Goal: Task Accomplishment & Management: Complete application form

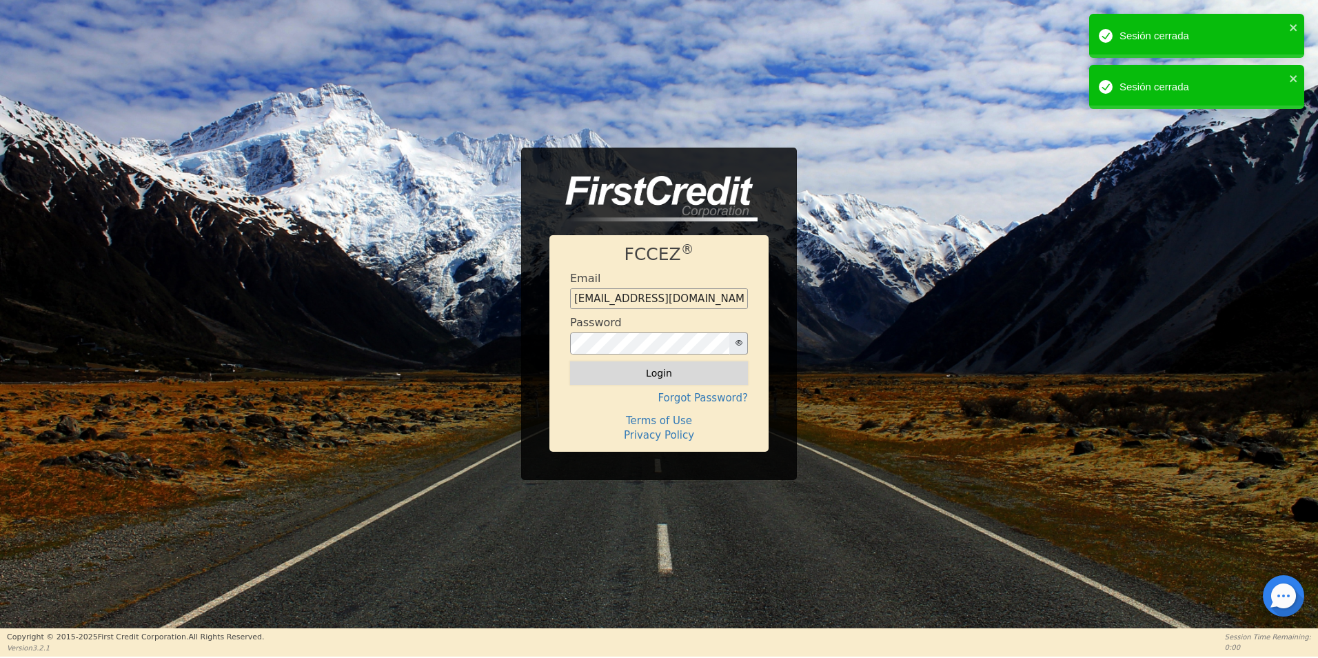
click at [679, 378] on button "Login" at bounding box center [659, 372] width 178 height 23
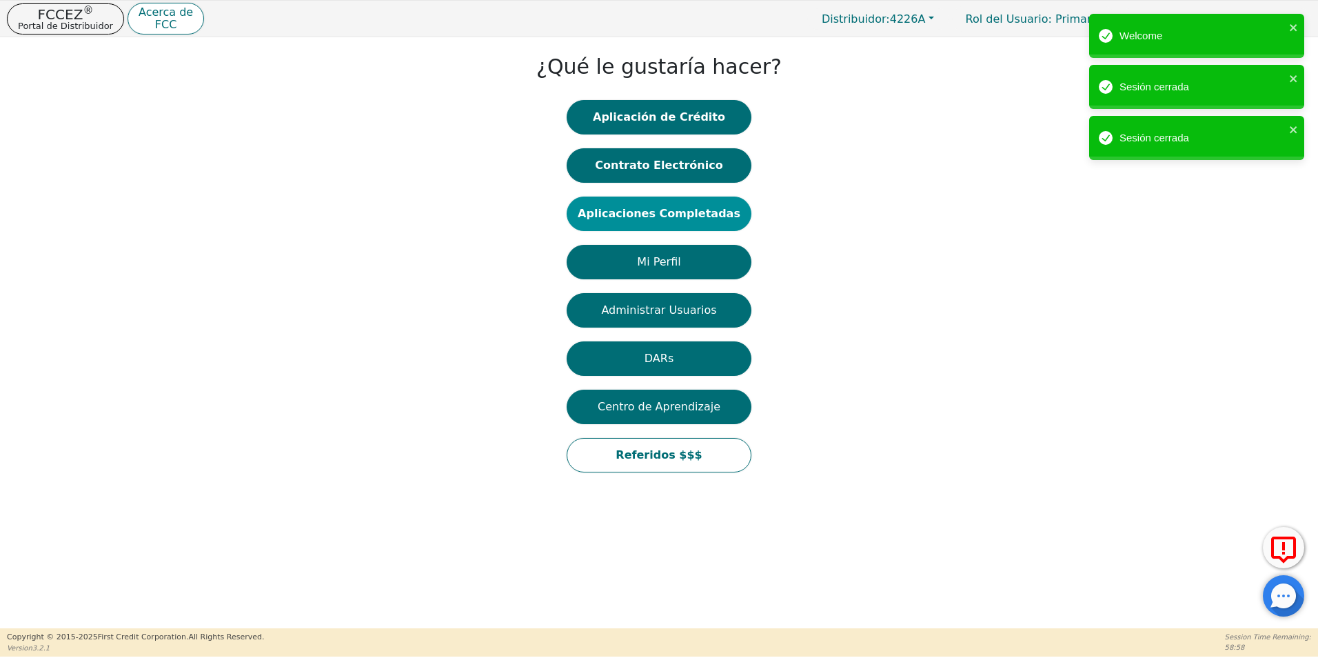
click at [691, 217] on button "Aplicaciones Completadas" at bounding box center [659, 213] width 185 height 34
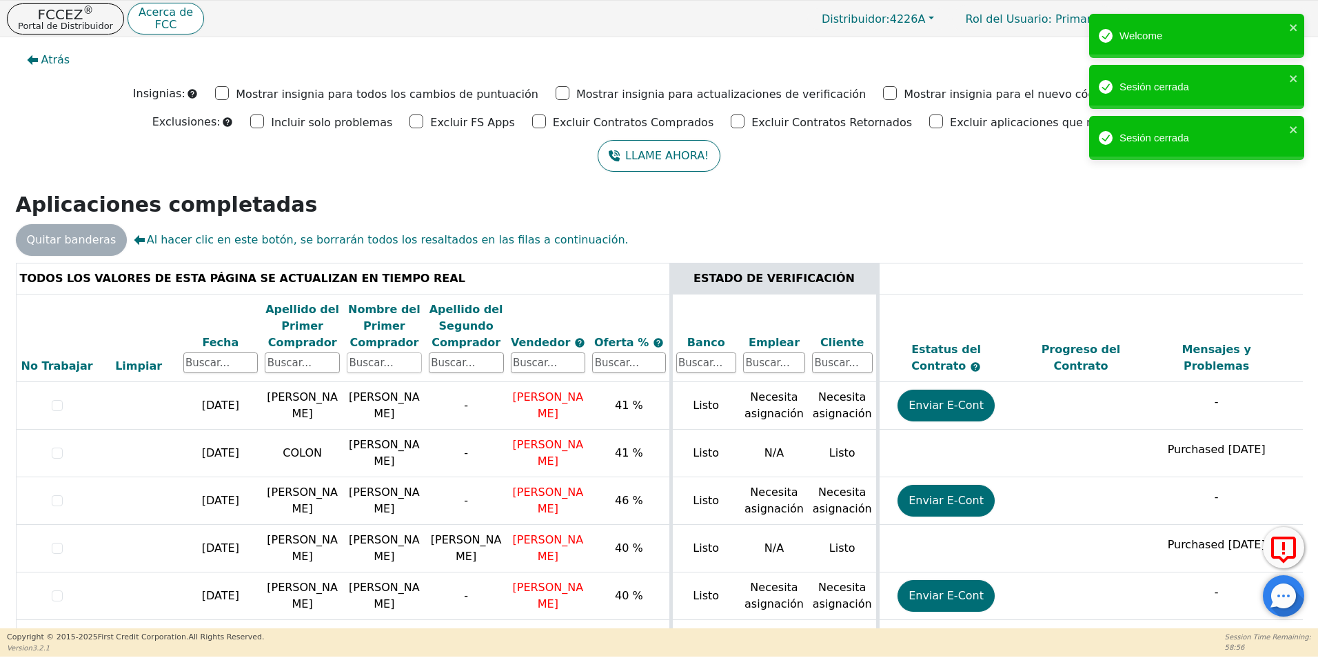
click at [399, 365] on input "text" at bounding box center [384, 362] width 75 height 21
type input "[PERSON_NAME]"
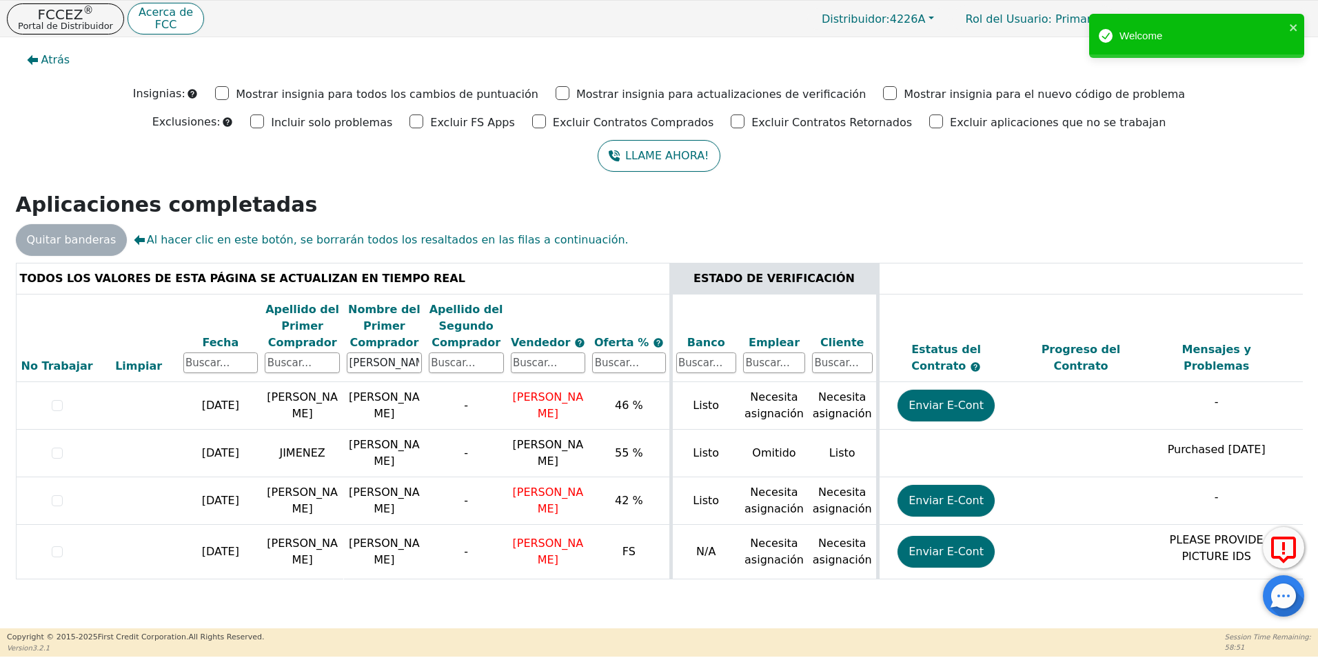
drag, startPoint x: 884, startPoint y: 605, endPoint x: 1032, endPoint y: 608, distance: 148.2
click at [1032, 608] on div "Atrás Insignias: Mostrar insignia para todos los cambios de puntuación Mostrar …" at bounding box center [659, 332] width 1318 height 591
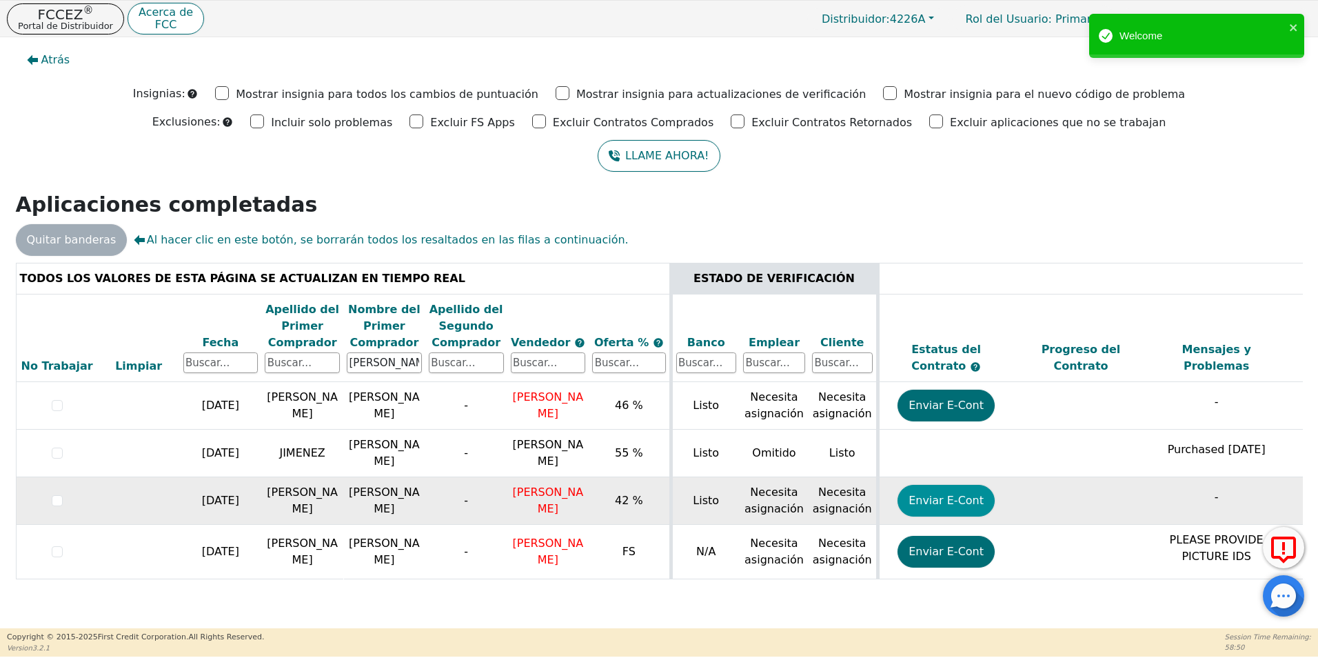
click at [952, 505] on button "Enviar E-Cont" at bounding box center [945, 501] width 97 height 32
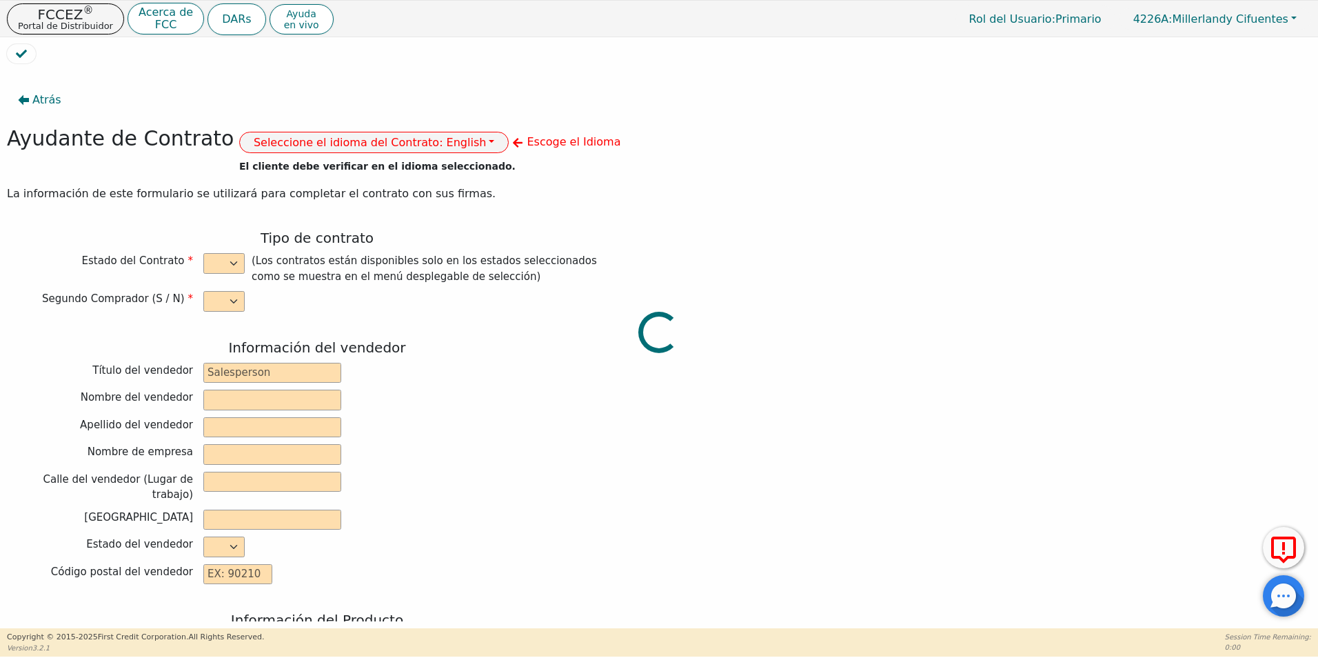
select select "n"
type input "VERIFICATION"
type input "[PERSON_NAME]"
type input "DIAMOND PERFECT. DBA AQUAFEEL"
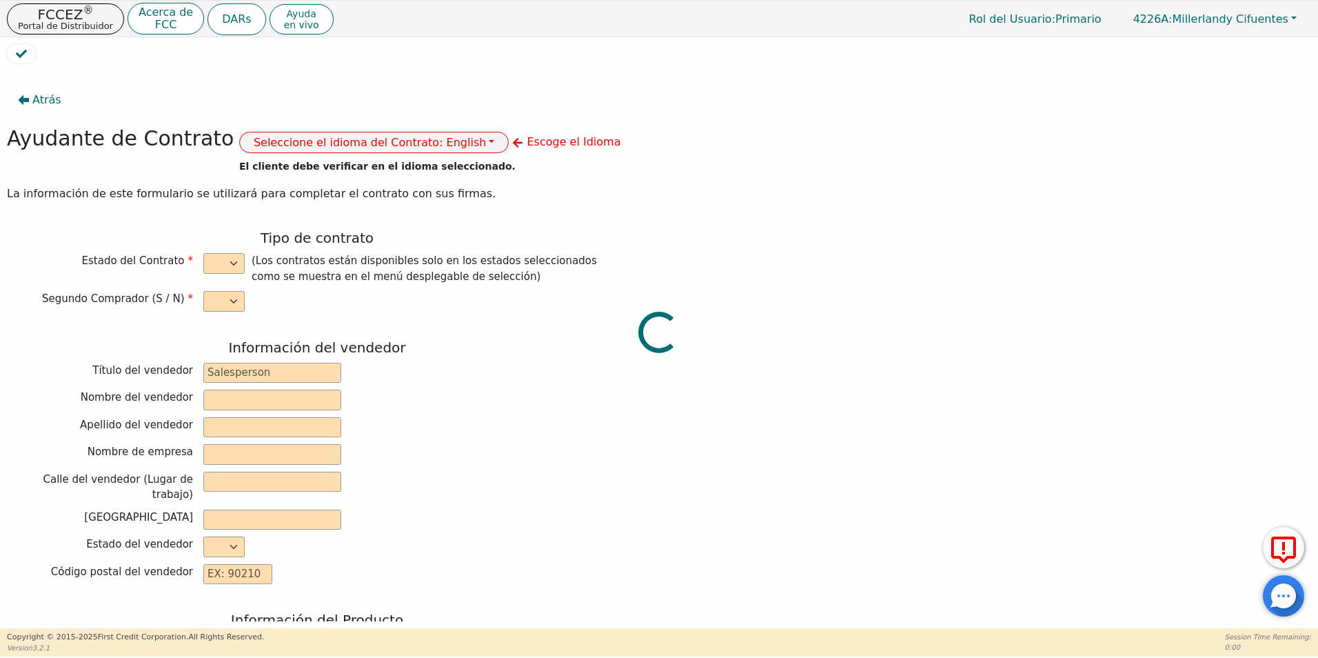
type input "[STREET_ADDRESS]"
type input "WAKE FOREST"
select select "NC"
type input "27587"
type input "[PERSON_NAME]"
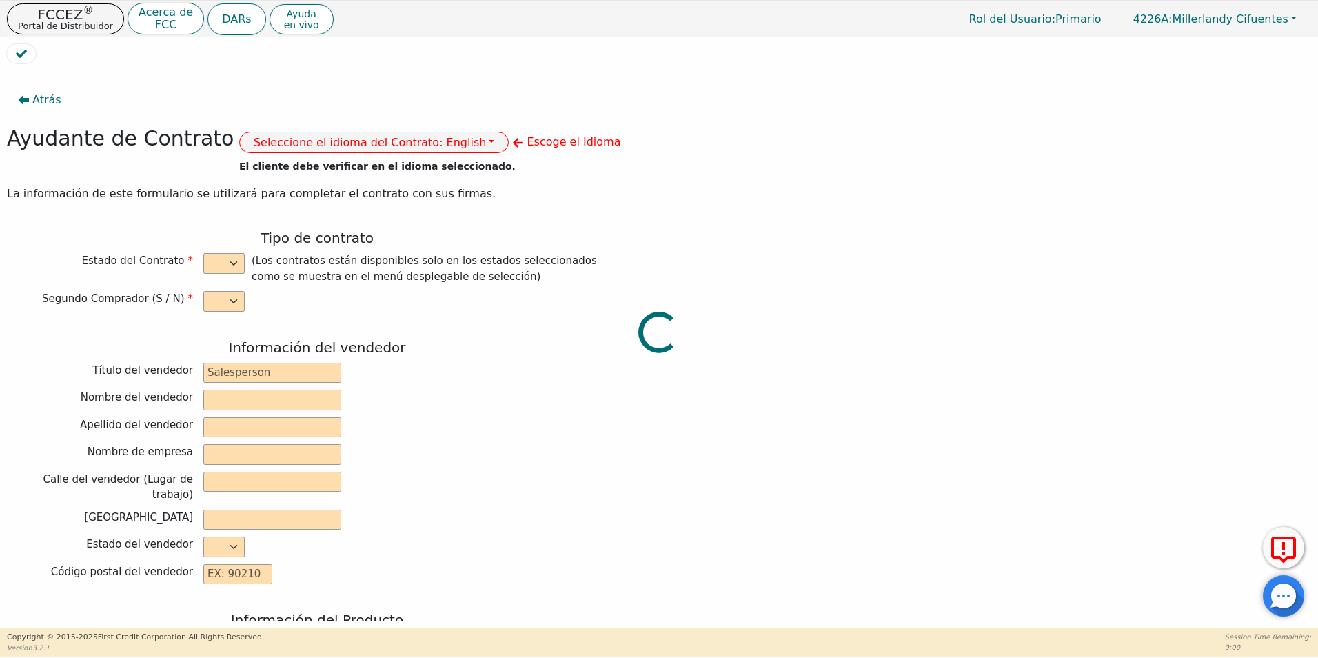
type input "[PERSON_NAME]"
type input "1002 N 17TH GC"
type input "[GEOGRAPHIC_DATA]"
select select "FL"
type input "33020"
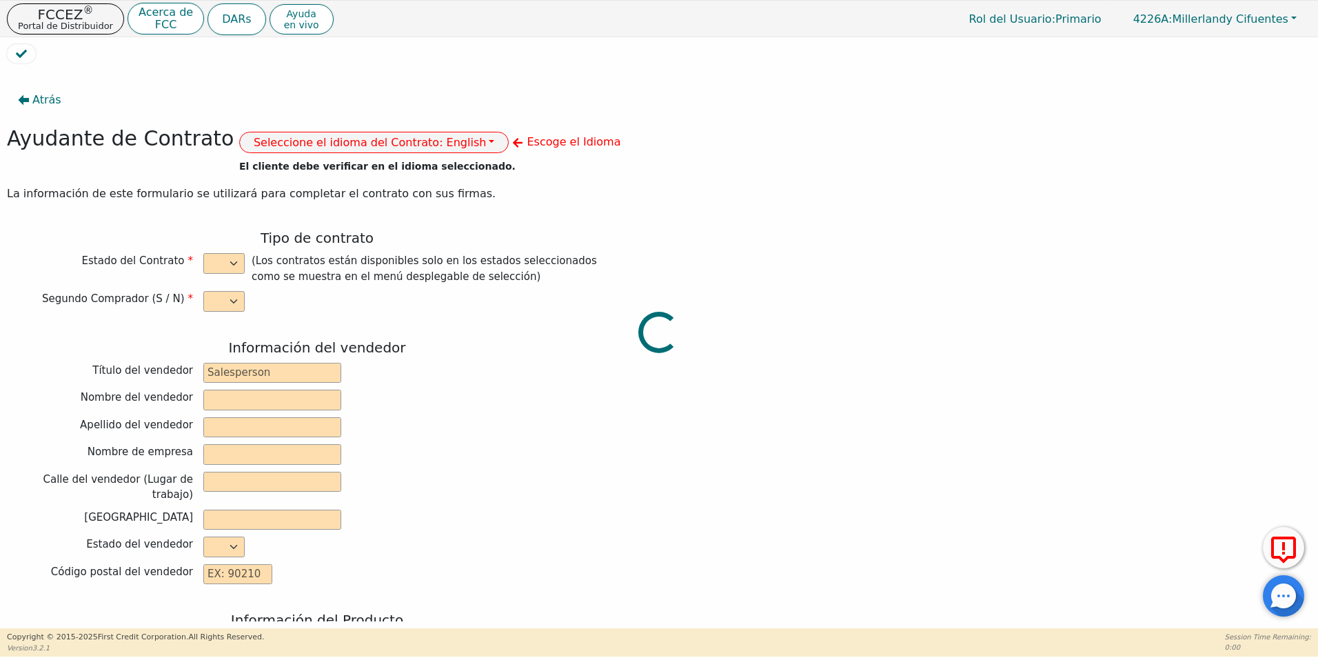
type input "[DATE]"
type input "10.99"
type input "[DATE]"
type input "72"
type input "0"
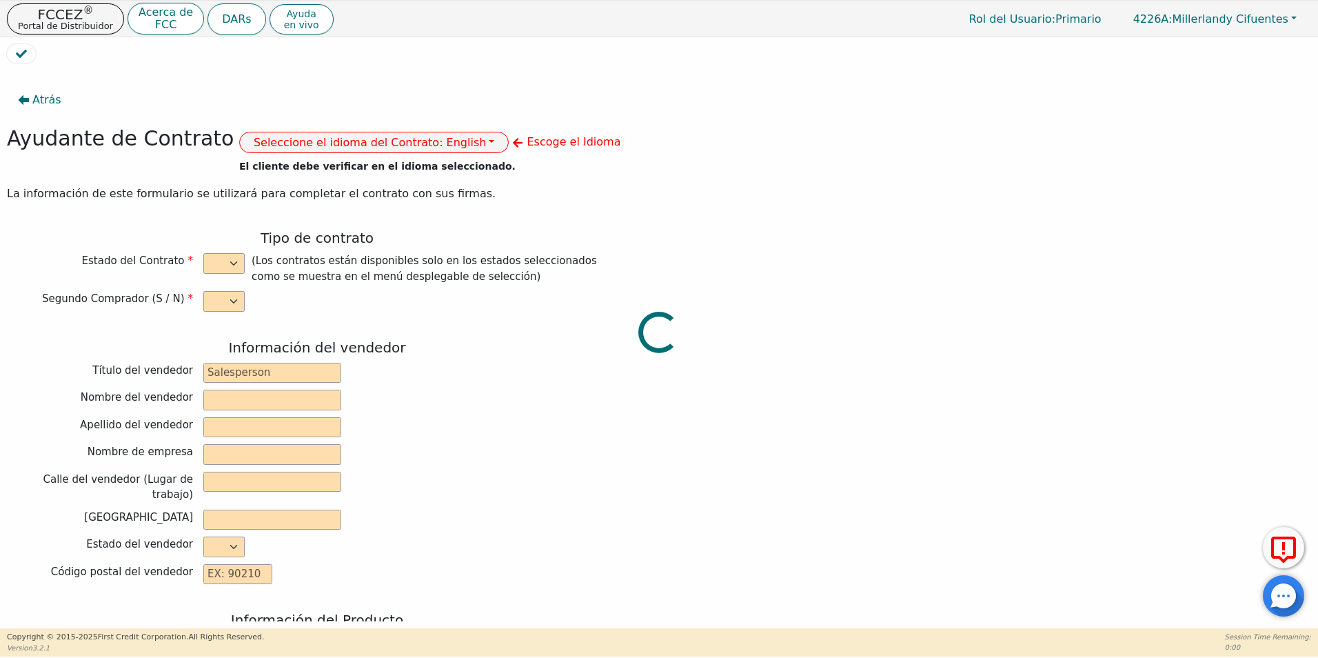
type input "7880180947134"
type input "8790.00"
type input "0.00"
type input "8790.00"
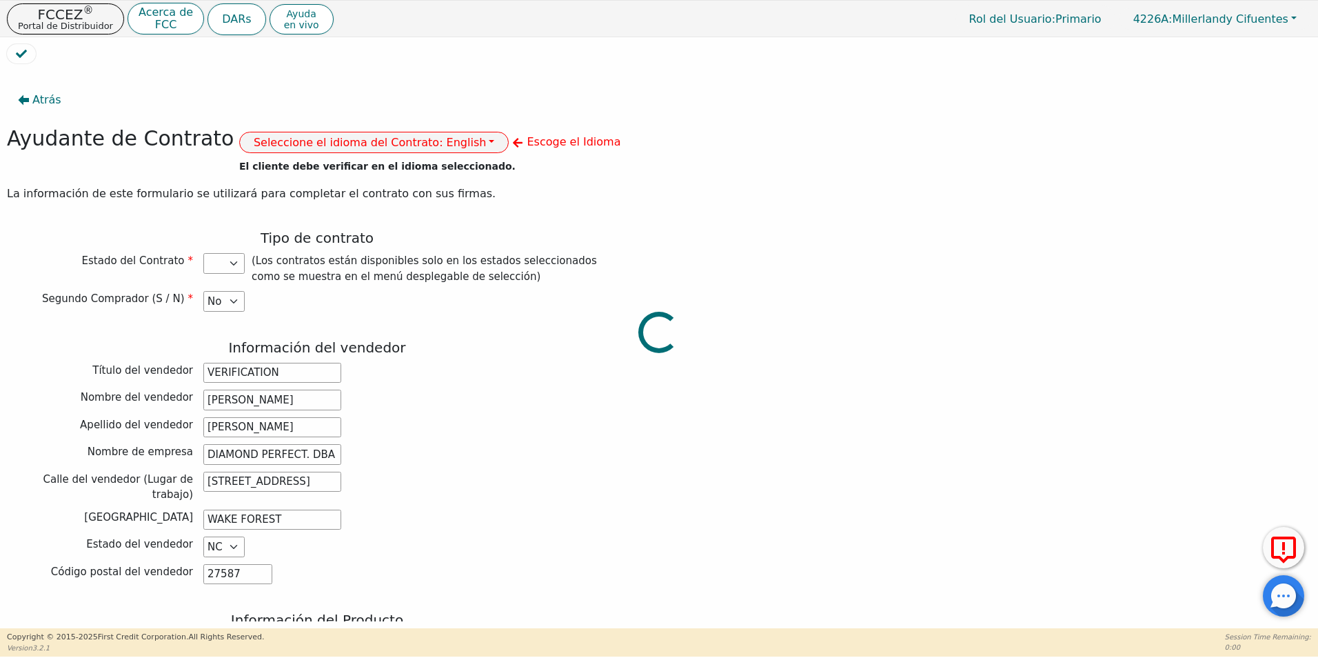
select select "FL"
click at [44, 104] on span "Atrás" at bounding box center [46, 100] width 29 height 17
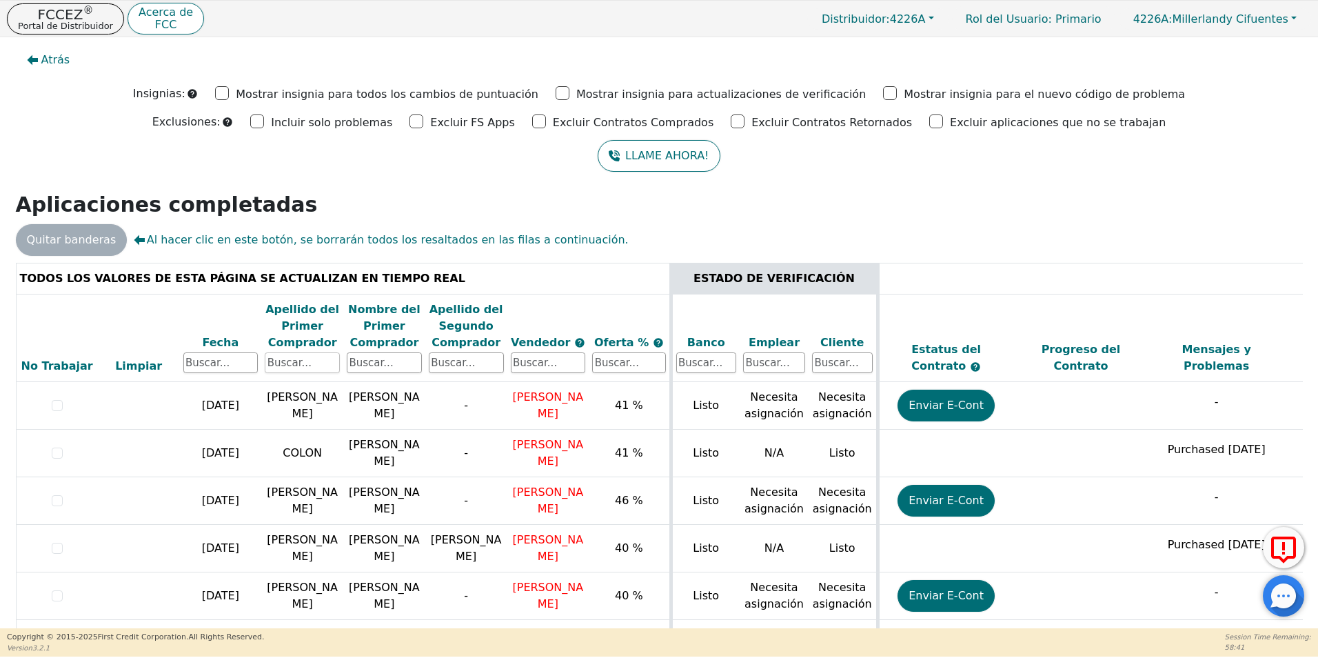
click at [321, 361] on input "text" at bounding box center [302, 362] width 75 height 21
type input "[PERSON_NAME]"
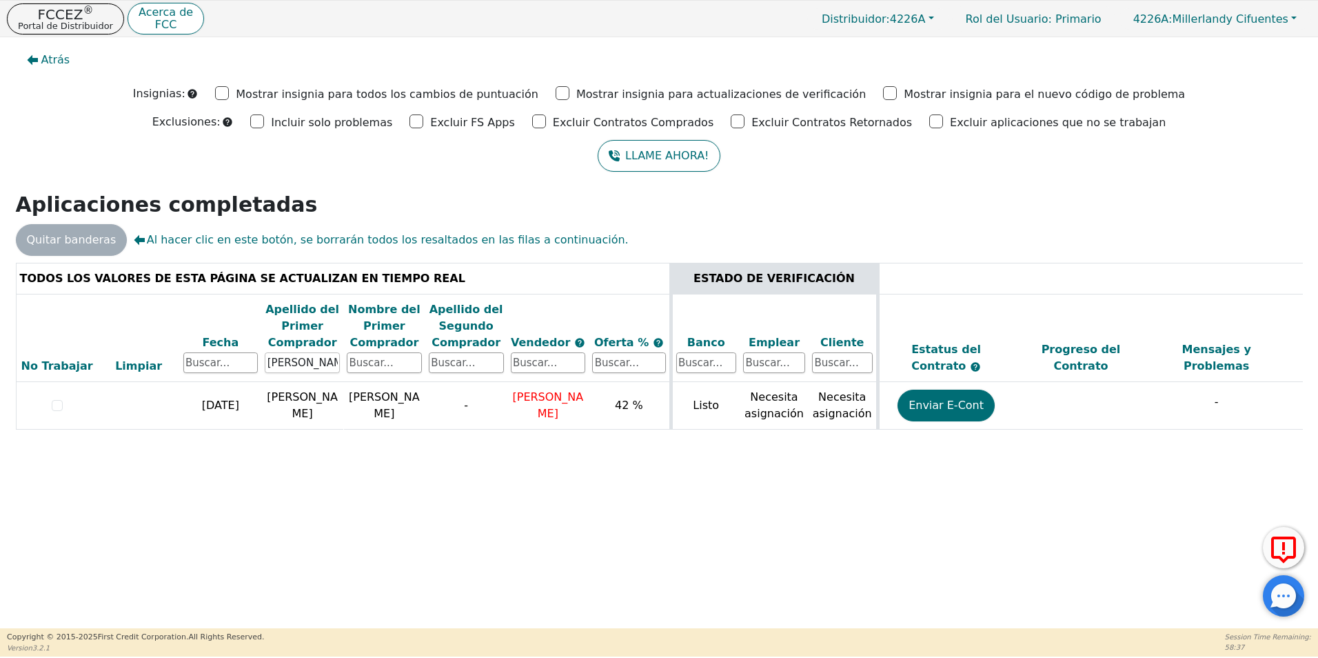
scroll to position [0, 389]
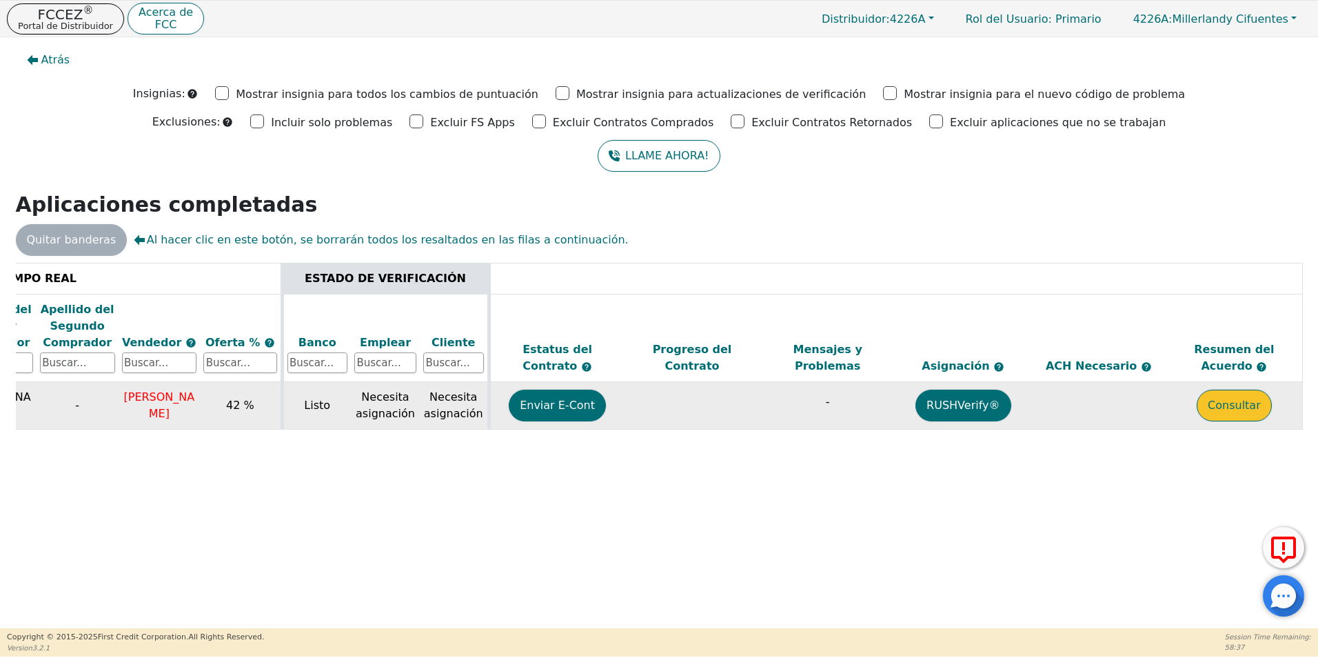
click at [1235, 403] on button "Consultar" at bounding box center [1234, 405] width 75 height 32
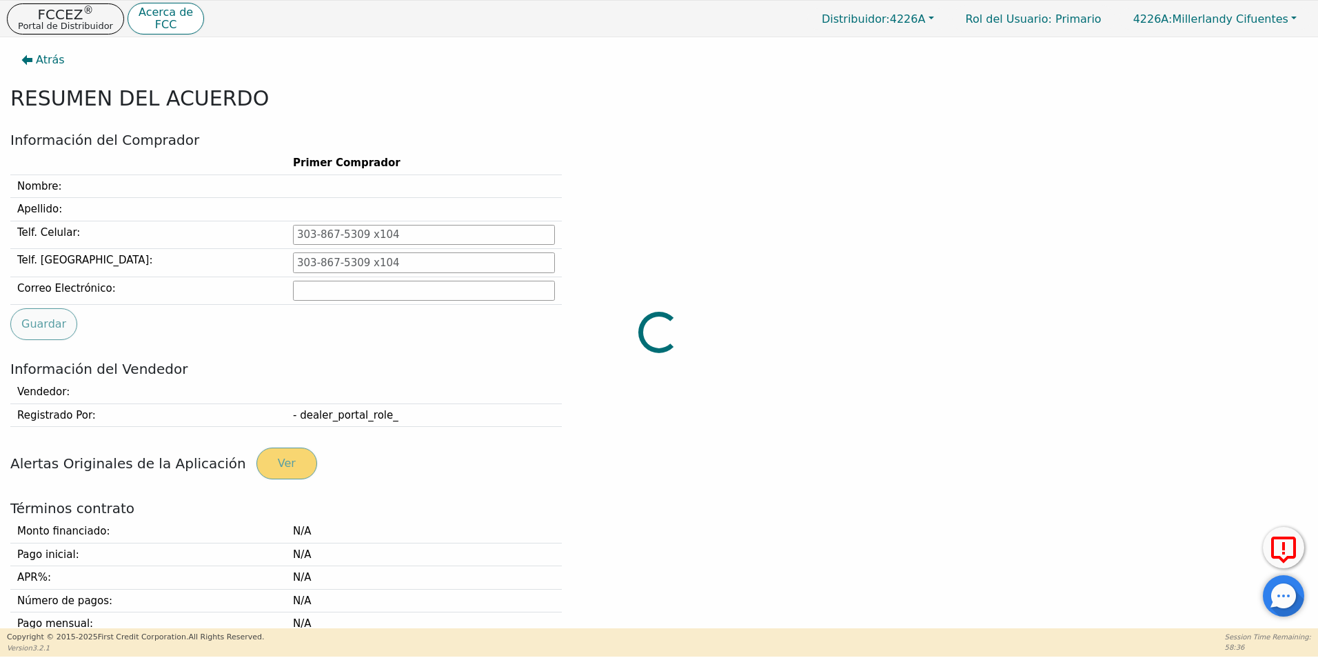
type input "[PHONE_NUMBER]"
type input "[EMAIL_ADDRESS][DOMAIN_NAME]"
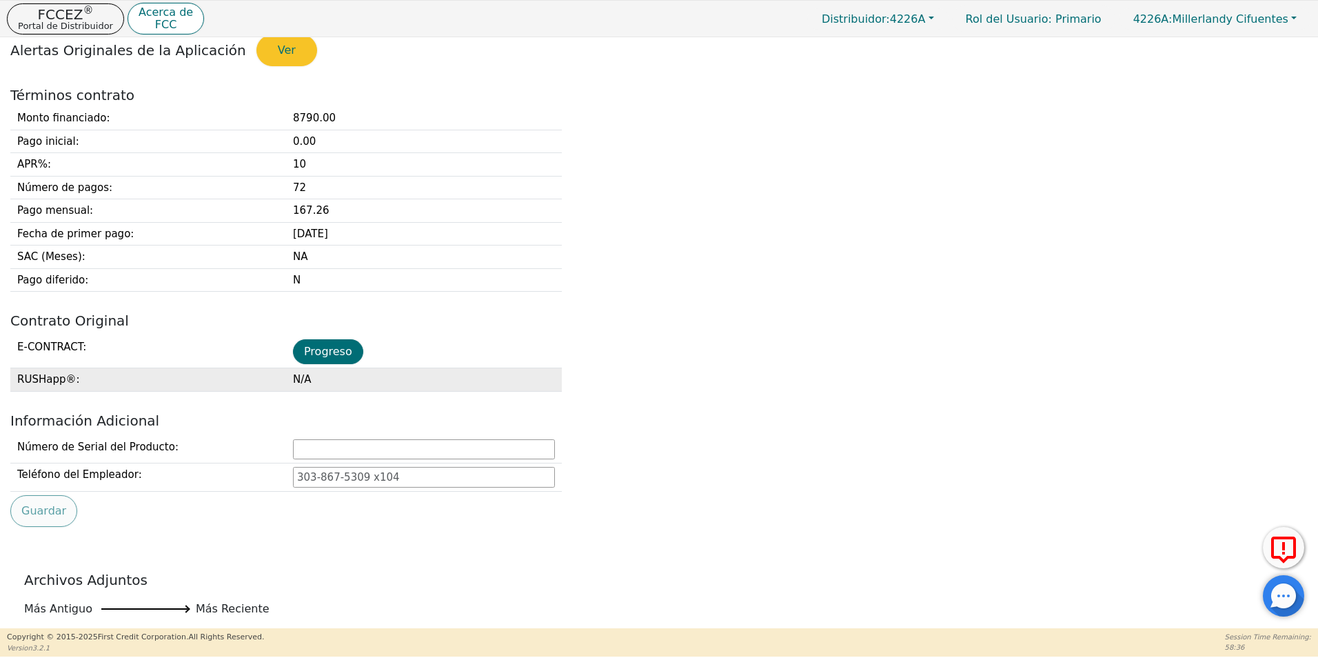
scroll to position [414, 0]
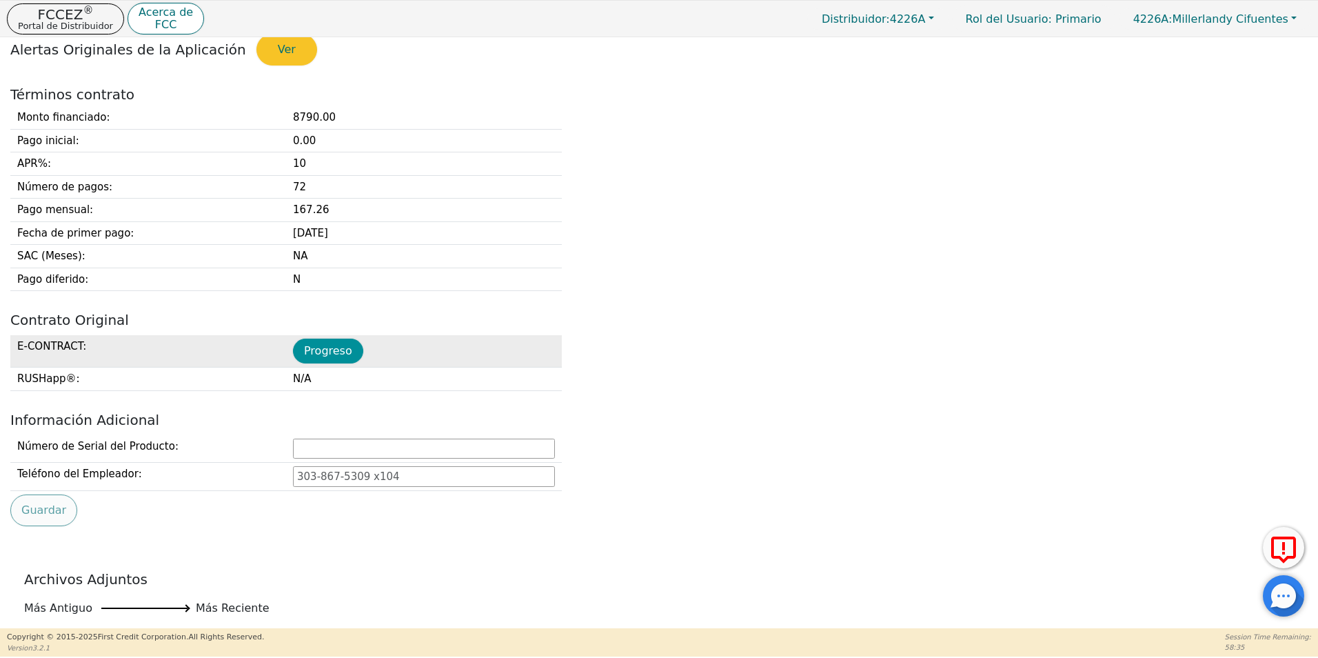
click at [322, 355] on button "Progreso" at bounding box center [328, 350] width 70 height 25
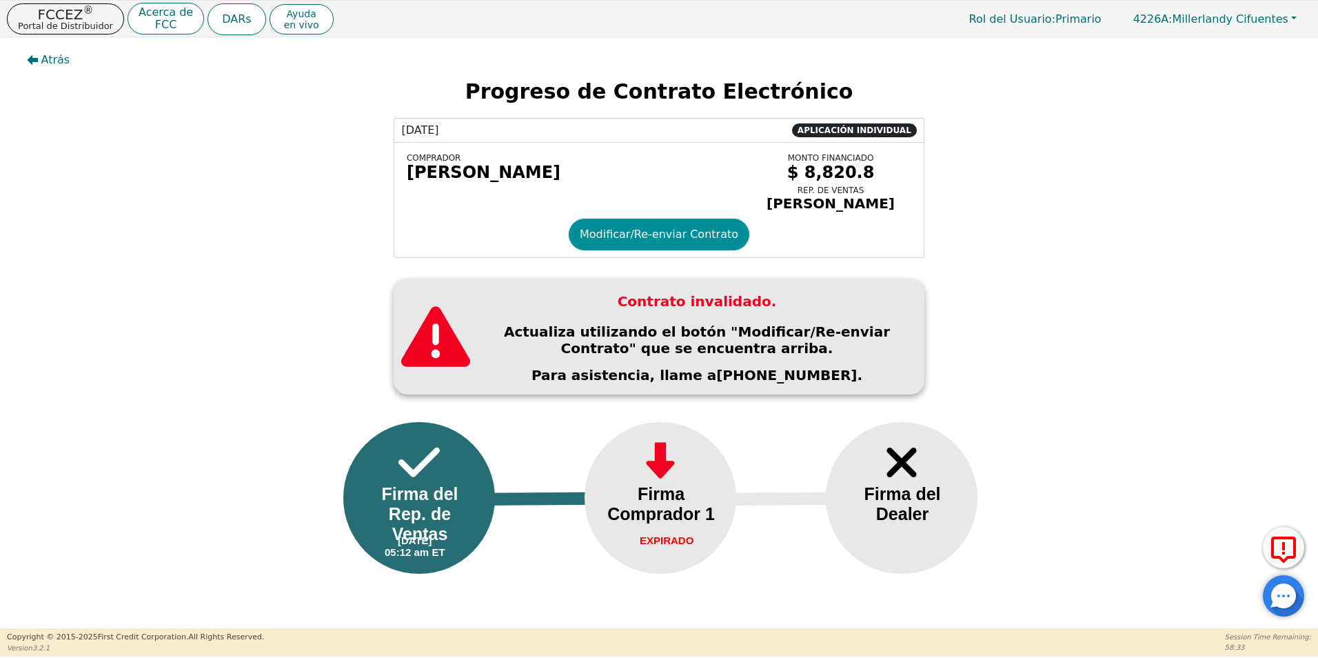
click at [674, 250] on button "Modificar/Re-enviar Contrato" at bounding box center [659, 235] width 181 height 32
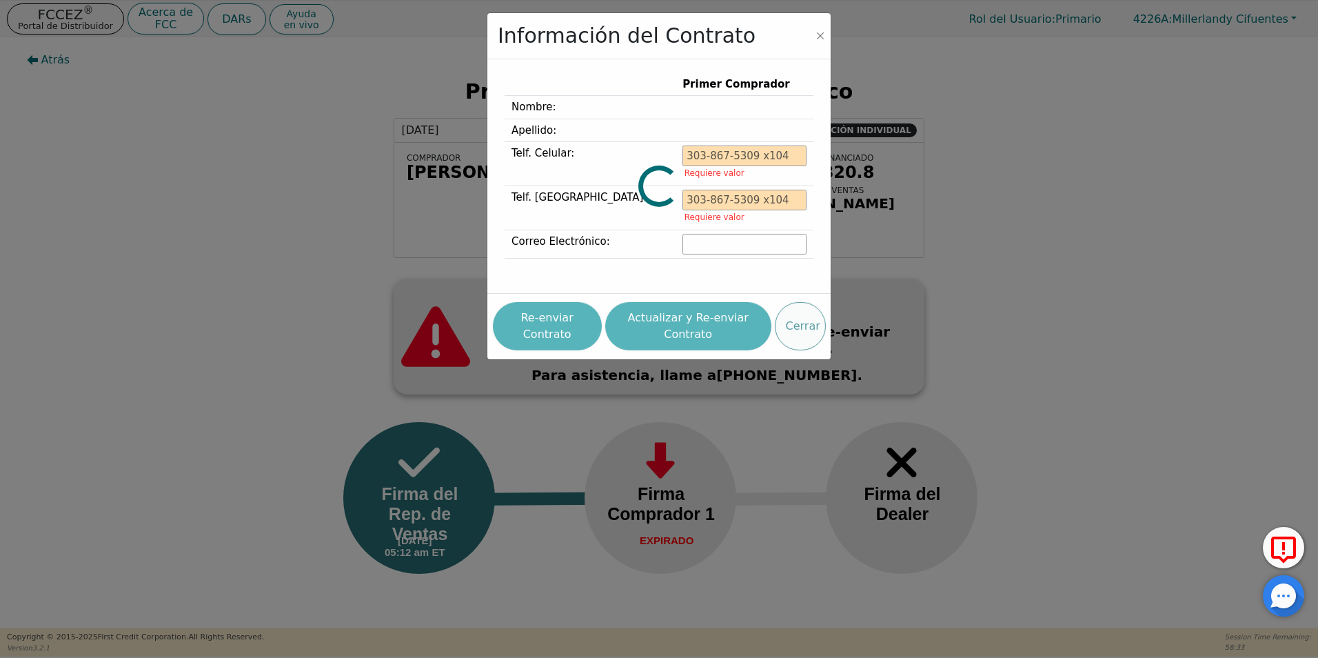
type input "[PHONE_NUMBER]"
type input "[EMAIL_ADDRESS][DOMAIN_NAME]"
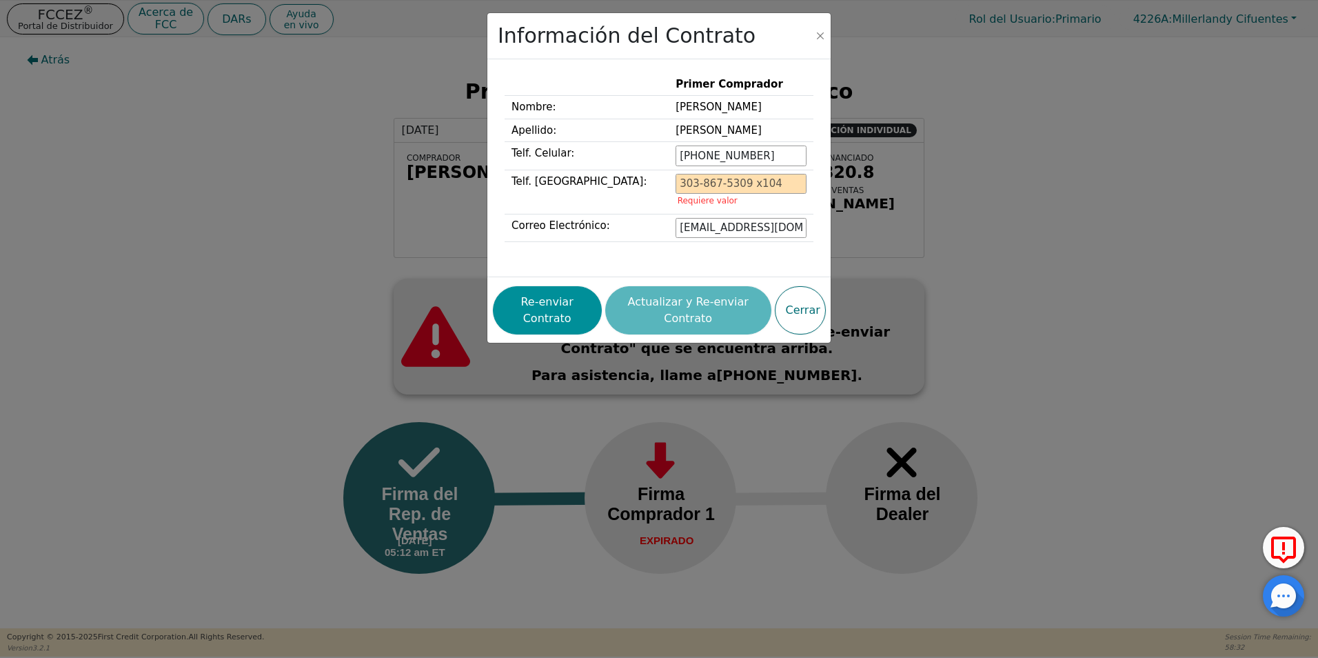
click at [547, 314] on button "Re-enviar Contrato" at bounding box center [547, 310] width 109 height 48
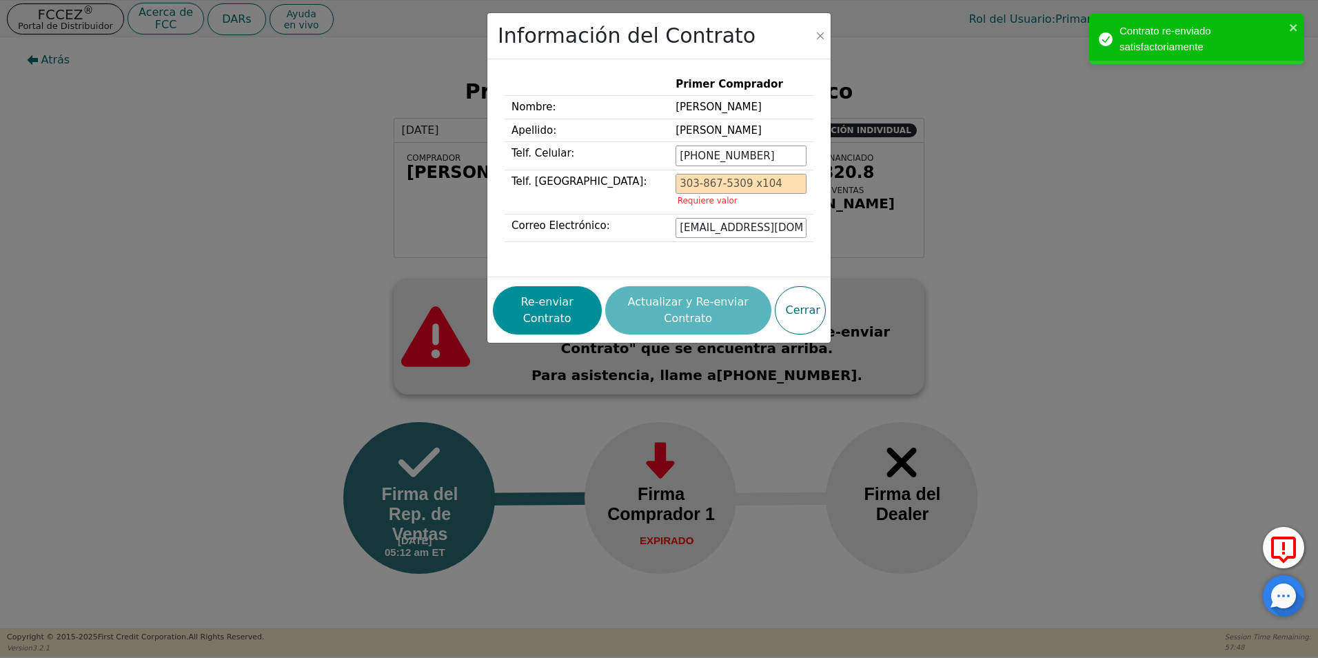
click at [530, 317] on button "Re-enviar Contrato" at bounding box center [547, 310] width 109 height 48
